Goal: Navigation & Orientation: Find specific page/section

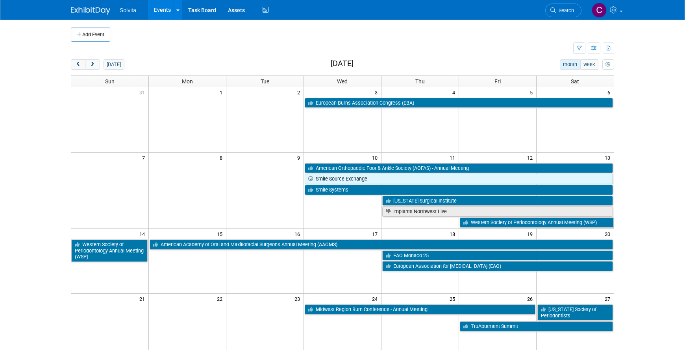
click at [34, 347] on body "Solvita Events Add Event Bulk Upload Events Shareable Event Boards Recently Vie…" at bounding box center [342, 175] width 685 height 350
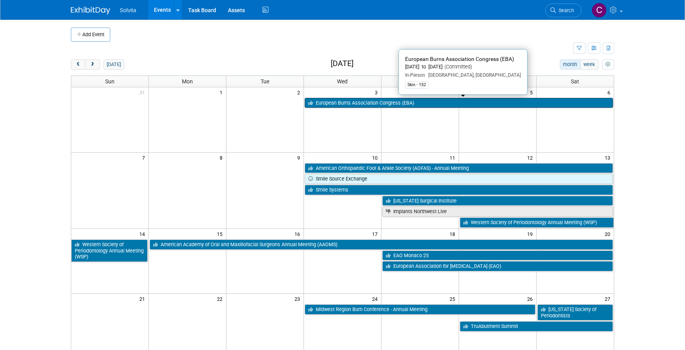
click at [328, 102] on link "European Burns Association Congress (EBA)" at bounding box center [459, 103] width 308 height 10
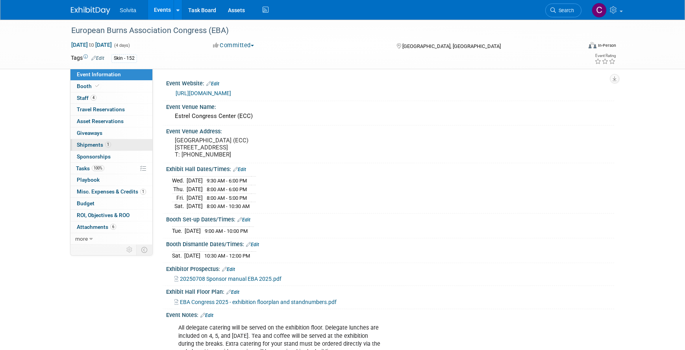
click at [96, 144] on span "Shipments 1" at bounding box center [94, 145] width 34 height 6
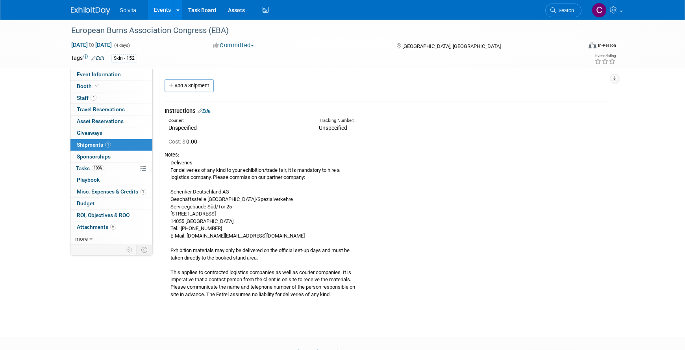
click at [159, 10] on link "Events" at bounding box center [162, 10] width 29 height 20
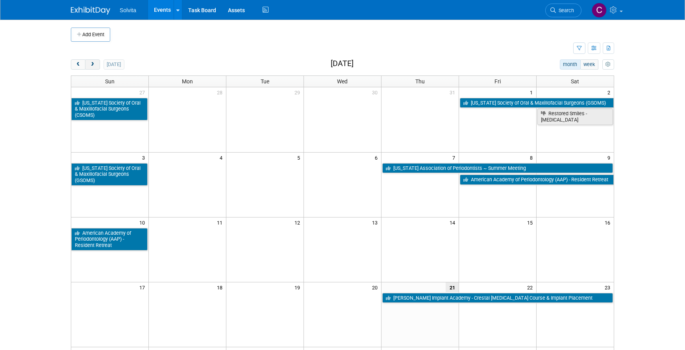
click at [94, 60] on button "next" at bounding box center [92, 64] width 15 height 10
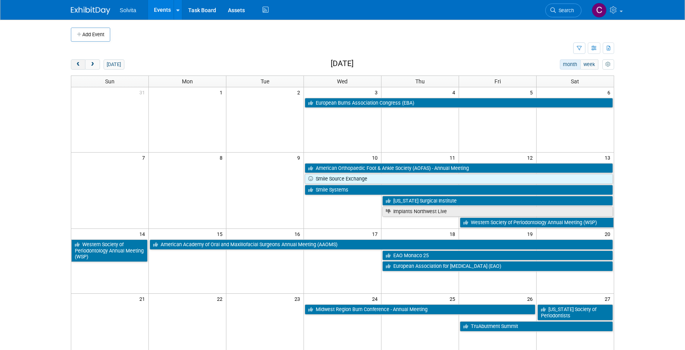
click at [83, 66] on button "prev" at bounding box center [78, 64] width 15 height 10
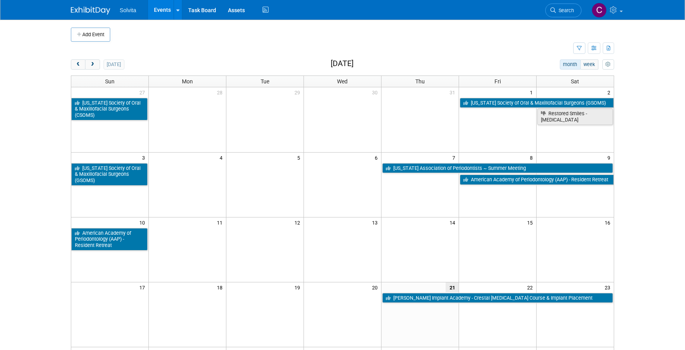
drag, startPoint x: 93, startPoint y: 66, endPoint x: 113, endPoint y: 75, distance: 21.9
click at [93, 66] on span "next" at bounding box center [92, 64] width 6 height 5
